Goal: Information Seeking & Learning: Learn about a topic

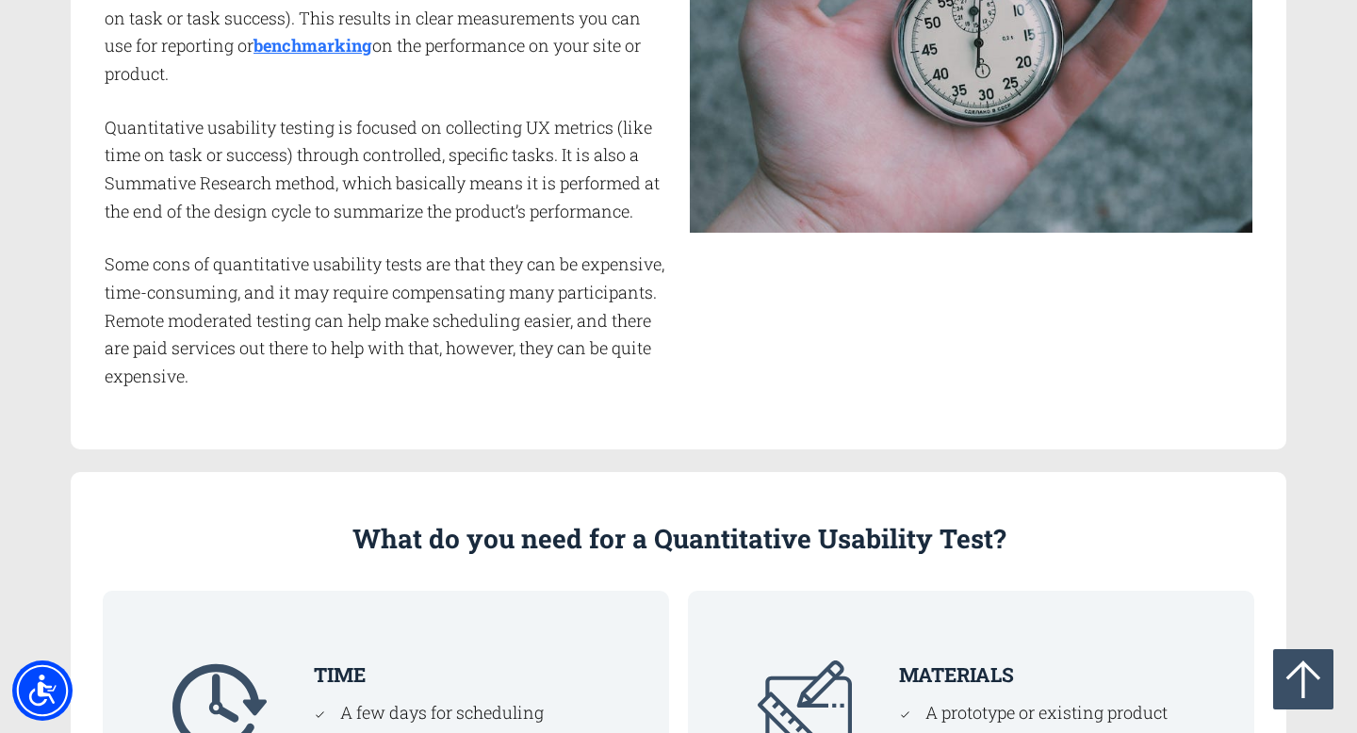
scroll to position [1045, 0]
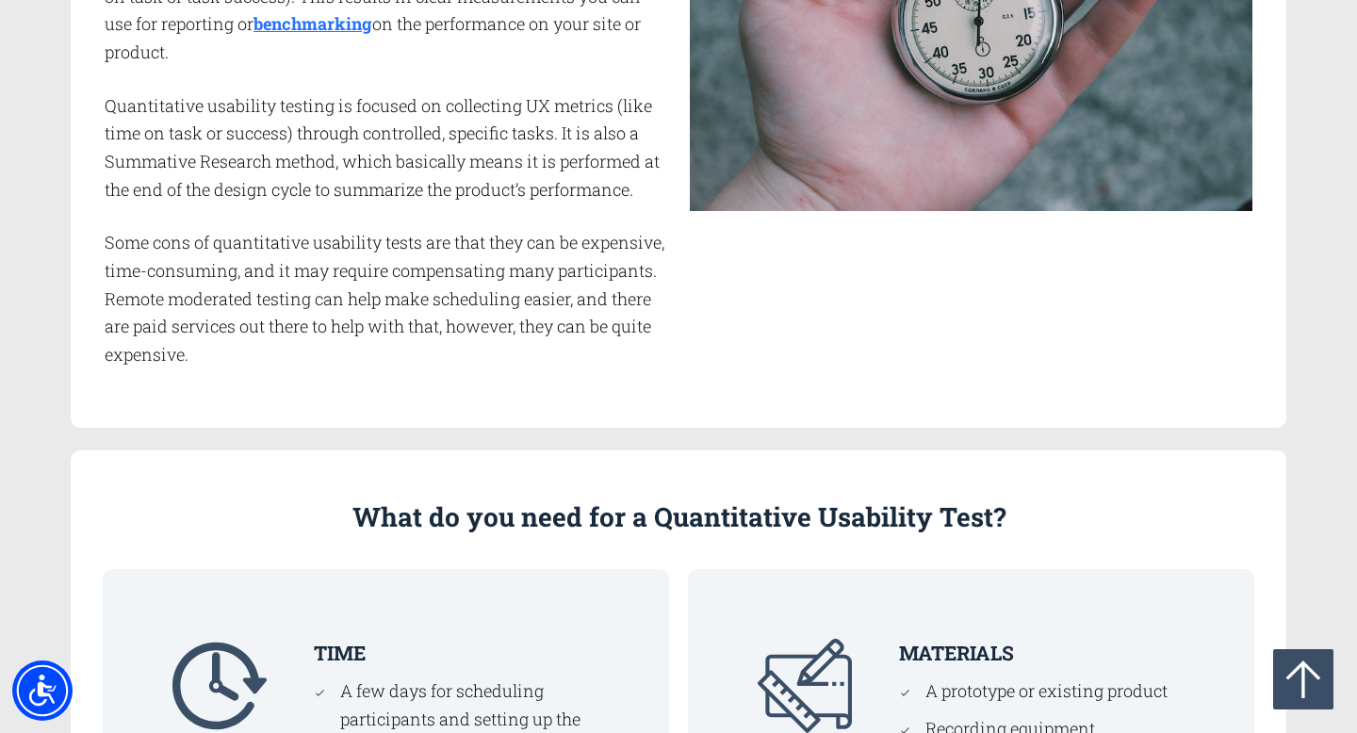
click at [676, 392] on div "What is a Quantitative Usability Test? A quantitative usability test is a metho…" at bounding box center [678, 103] width 1215 height 649
click at [680, 379] on div at bounding box center [970, 103] width 585 height 555
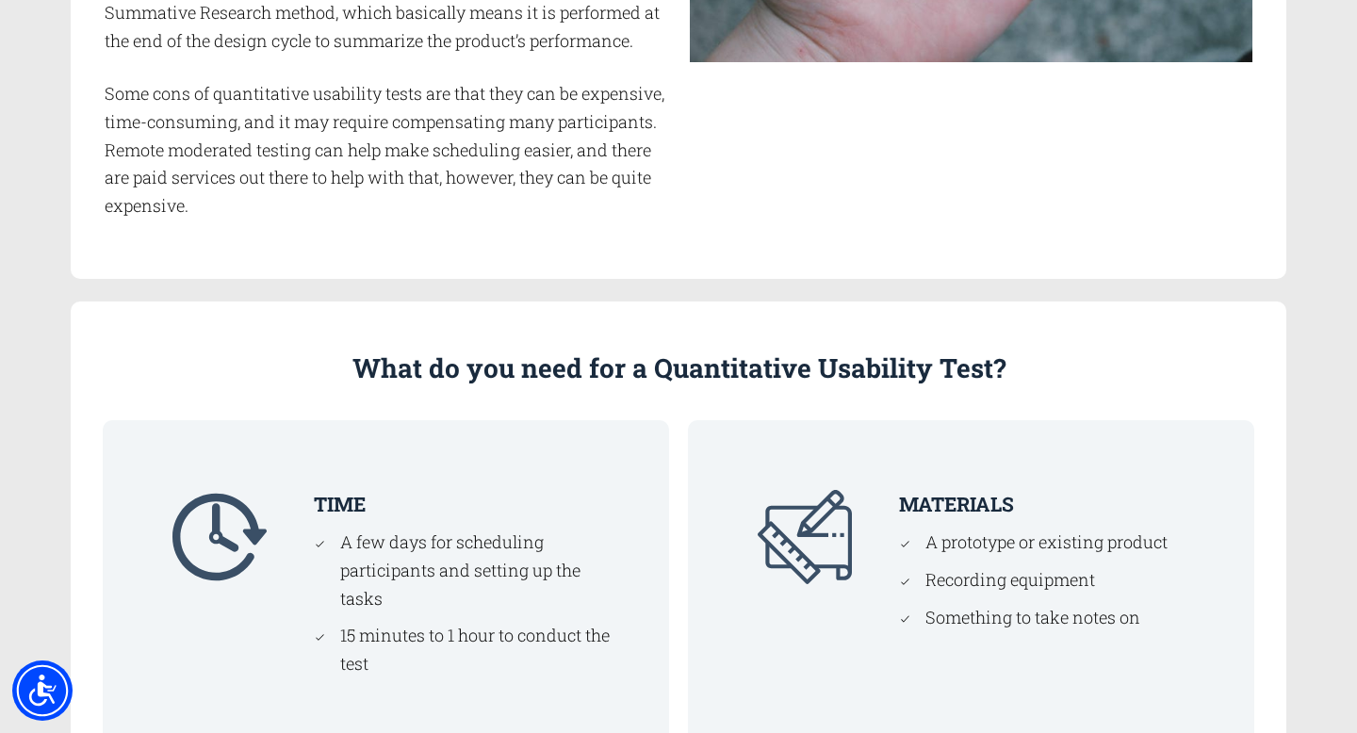
scroll to position [0, 0]
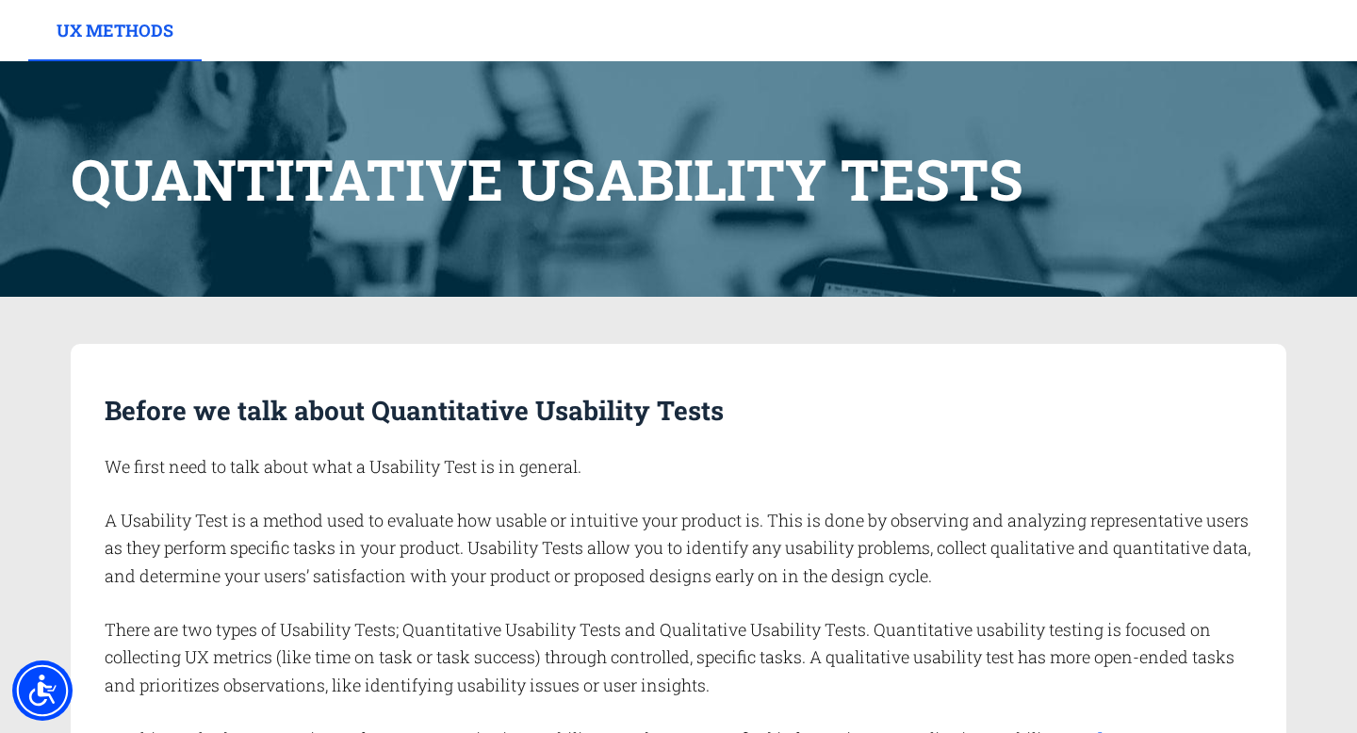
click at [107, 42] on link "UX Methods" at bounding box center [114, 30] width 173 height 61
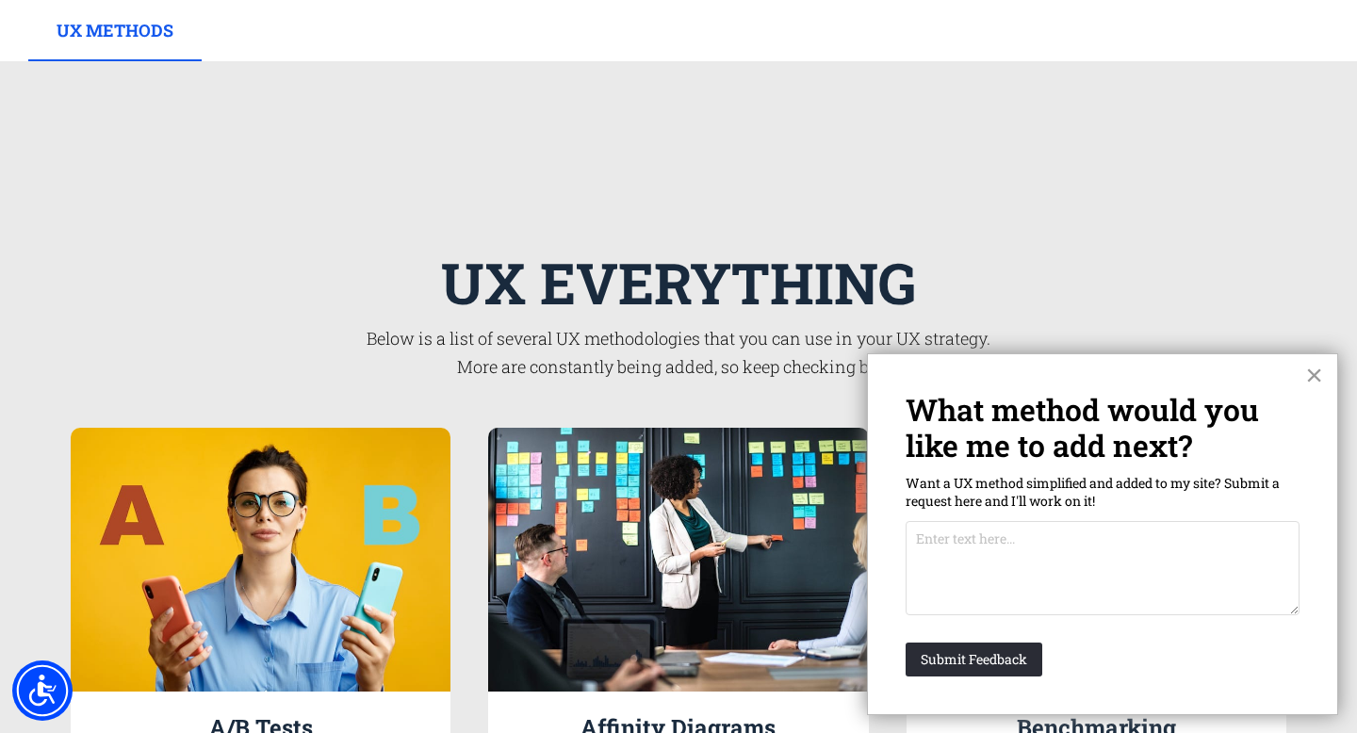
click at [1311, 375] on button "×" at bounding box center [1314, 375] width 18 height 30
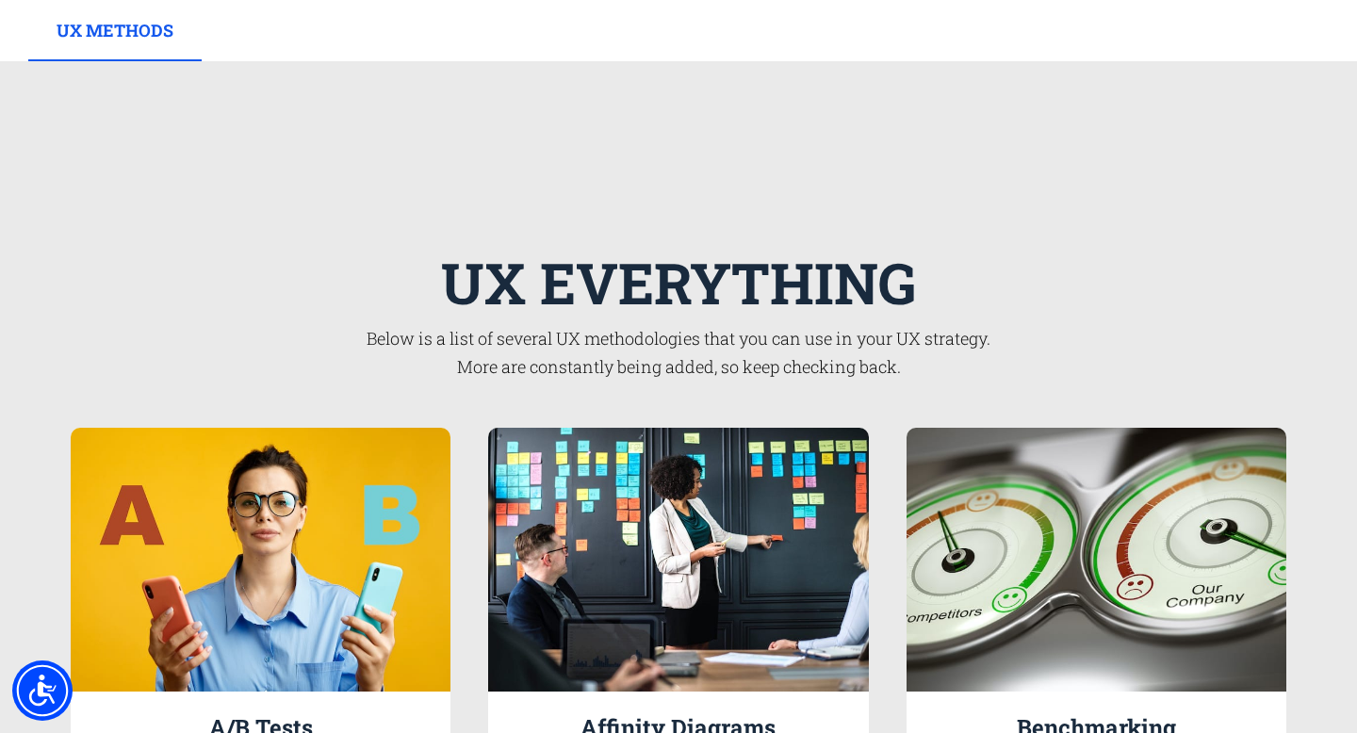
click at [676, 118] on div at bounding box center [678, 108] width 1215 height 94
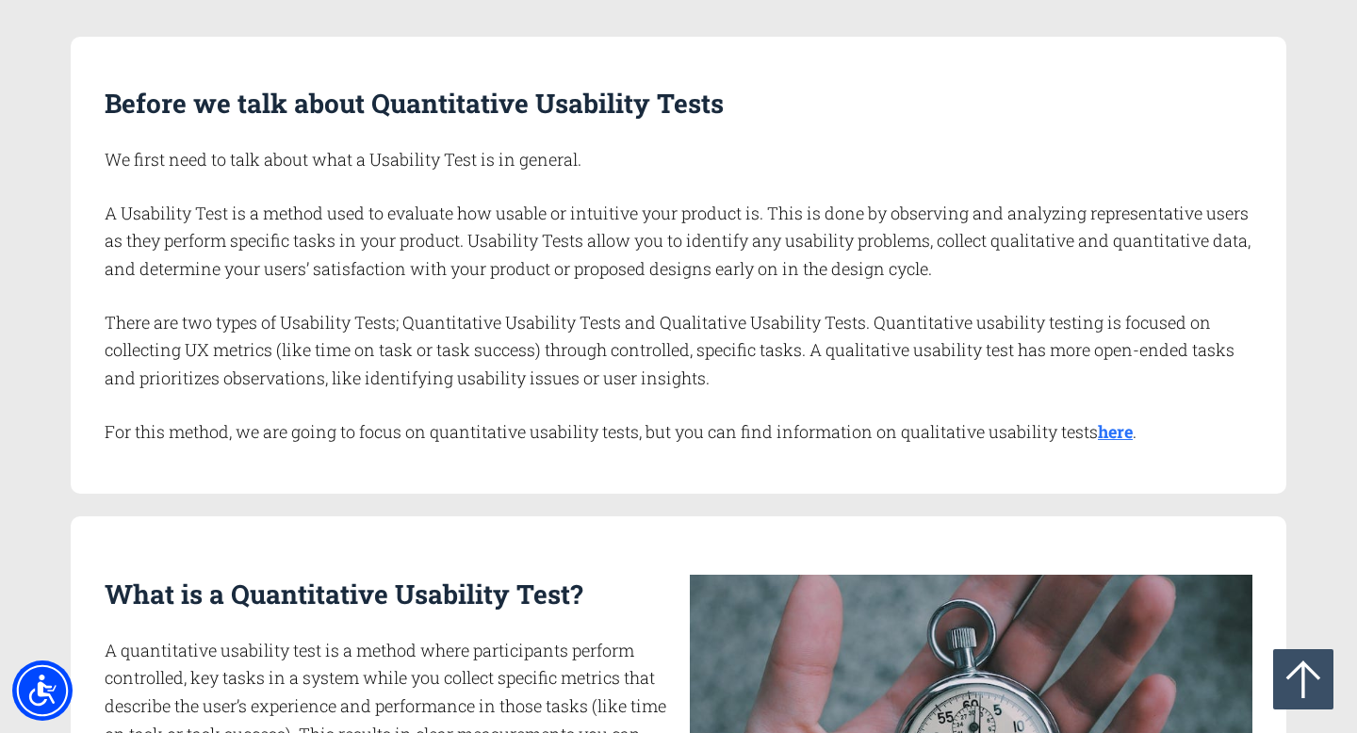
scroll to position [308, 0]
click at [649, 183] on div "Before we talk about Quantitative Usability Tests We first need to talk about w…" at bounding box center [684, 264] width 1159 height 363
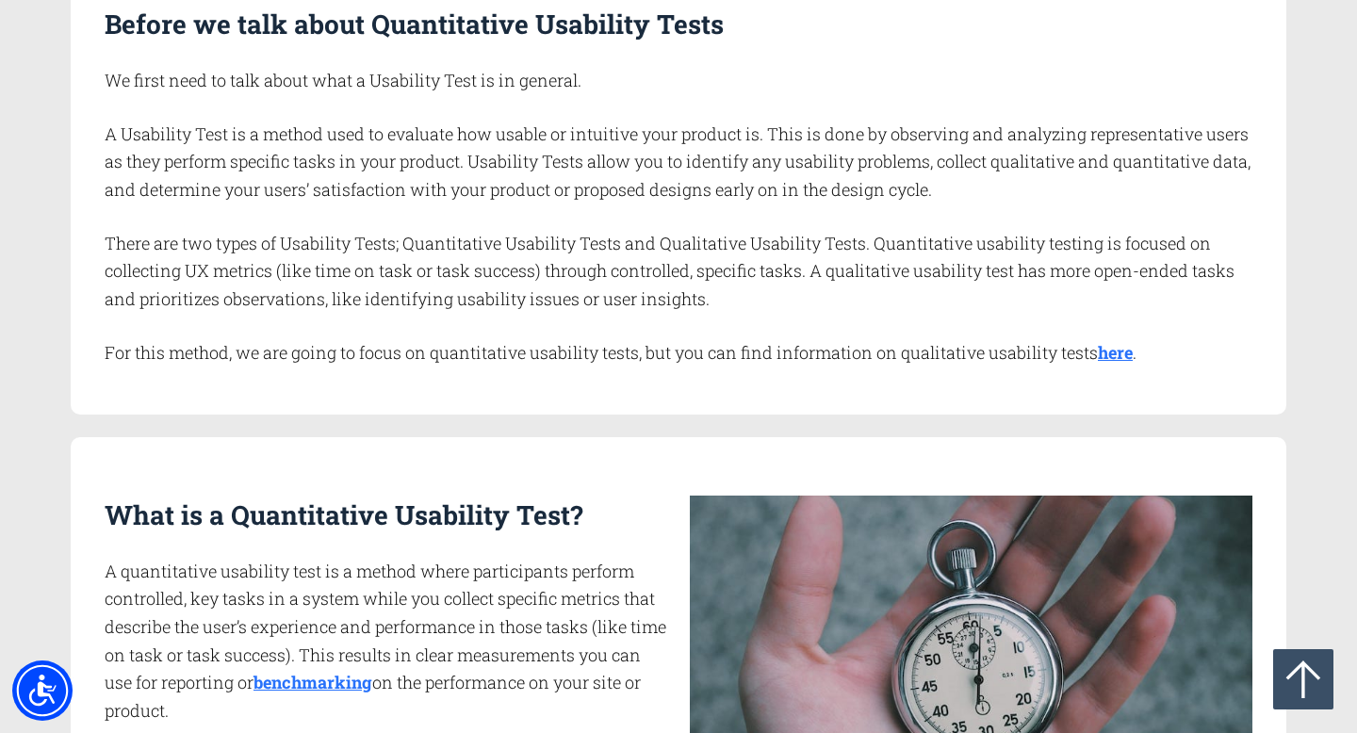
scroll to position [0, 0]
